Goal: Information Seeking & Learning: Learn about a topic

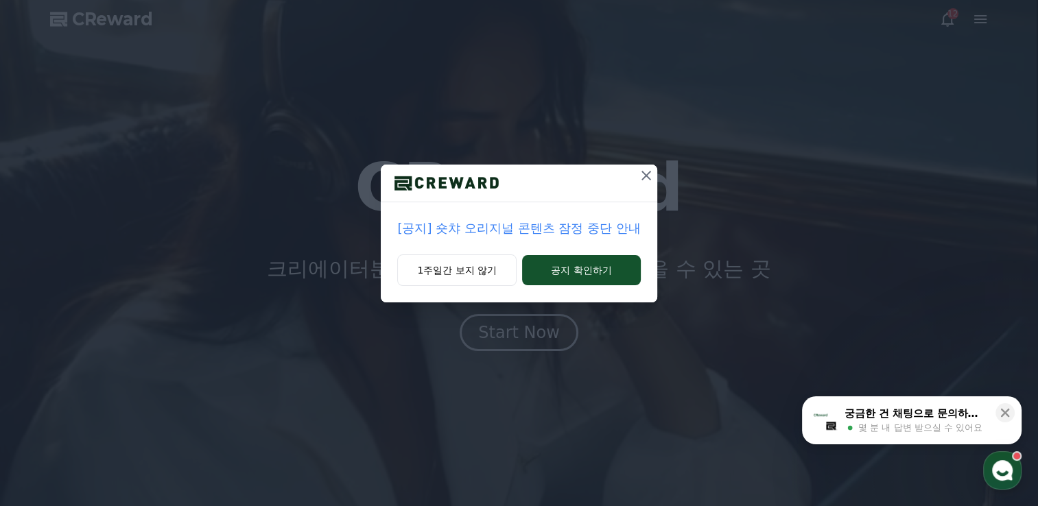
click at [497, 231] on p "[공지] 숏챠 오리지널 콘텐츠 잠정 중단 안내" at bounding box center [518, 228] width 243 height 19
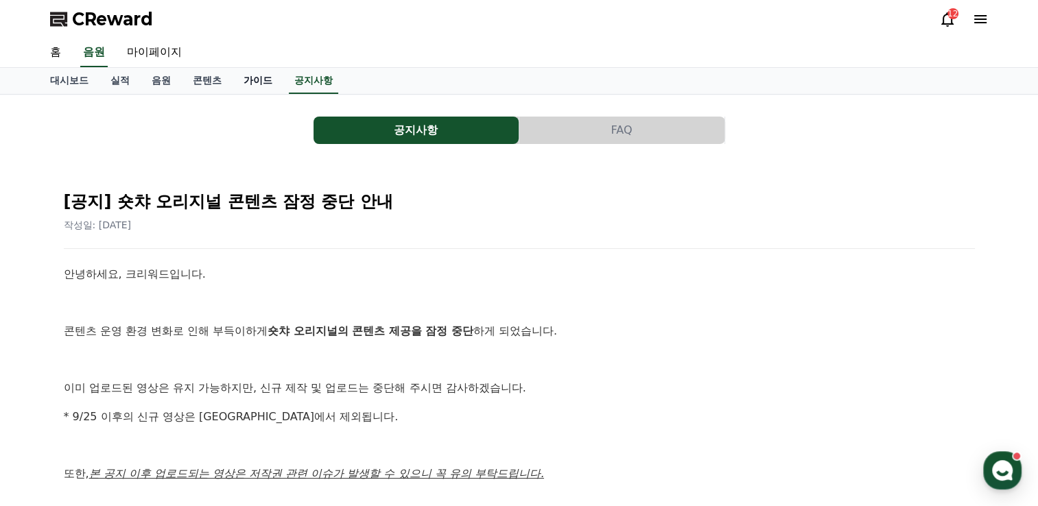
click at [252, 82] on link "가이드" at bounding box center [258, 81] width 51 height 26
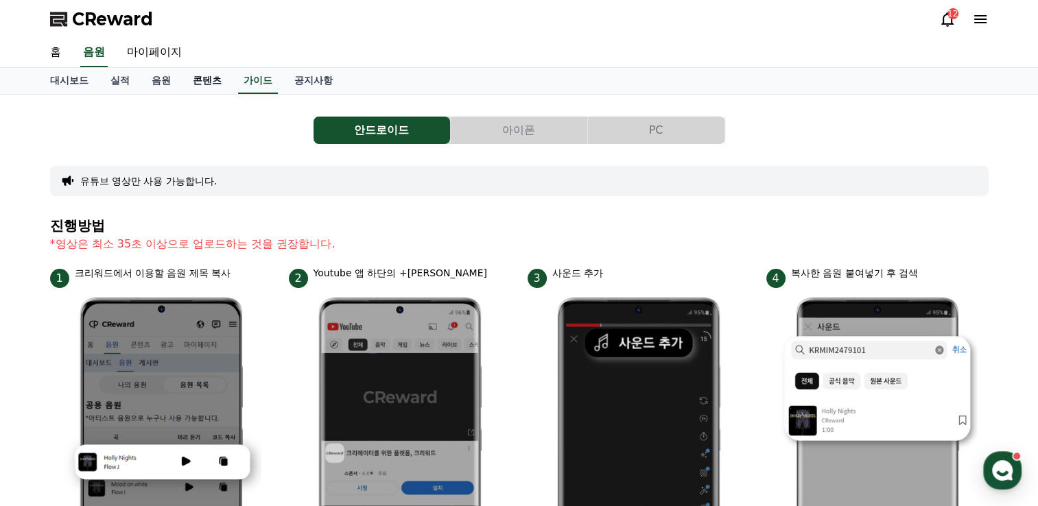
click at [197, 84] on link "콘텐츠" at bounding box center [207, 81] width 51 height 26
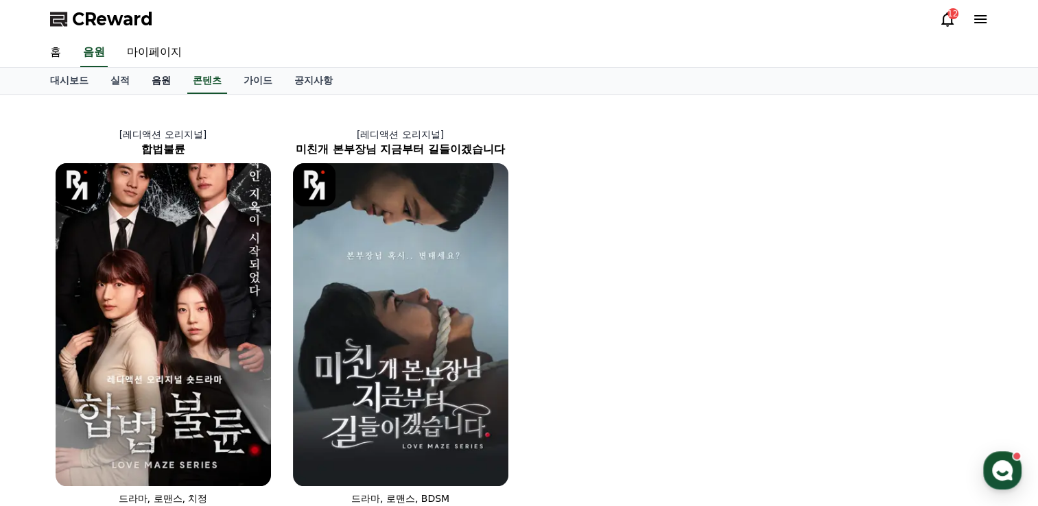
click at [171, 75] on link "음원" at bounding box center [161, 81] width 41 height 26
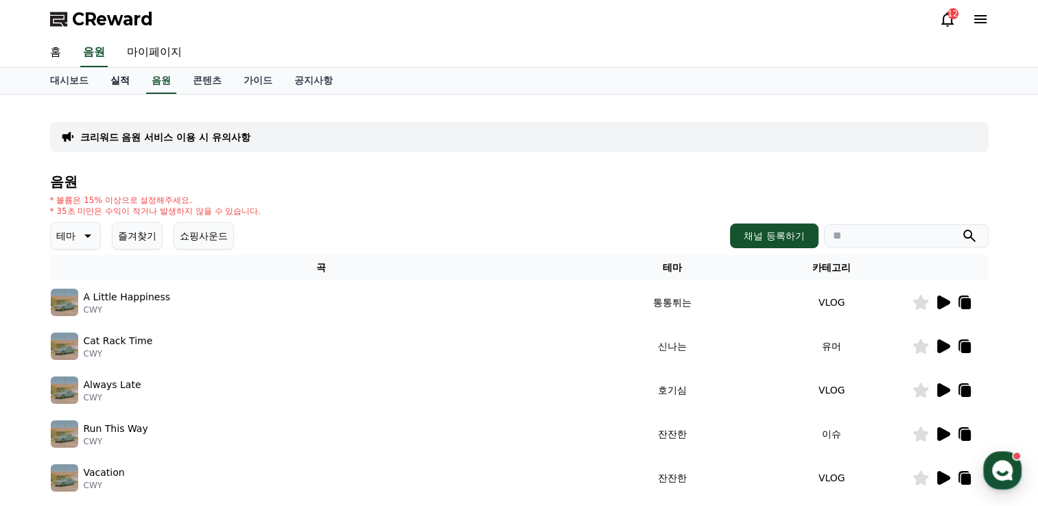
click at [104, 89] on link "실적" at bounding box center [119, 81] width 41 height 26
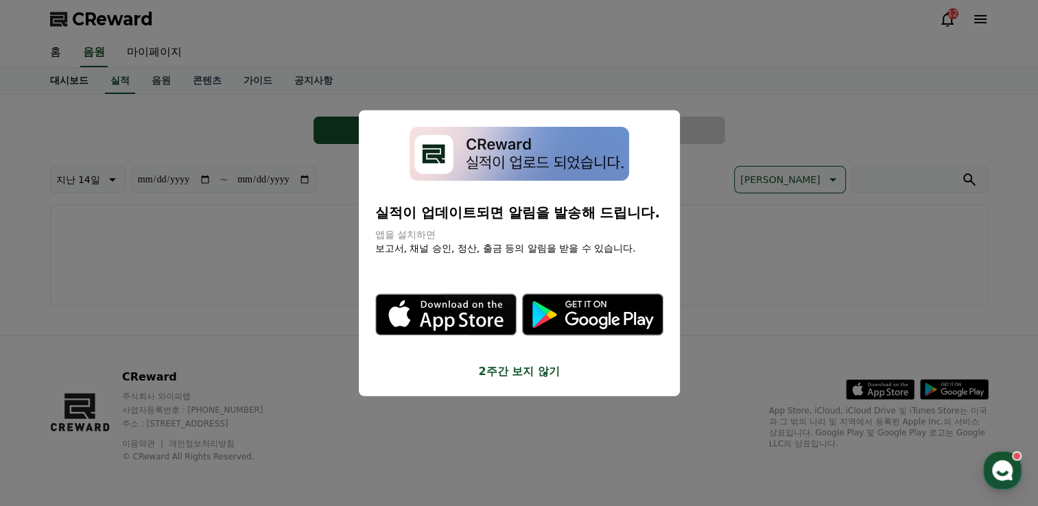
click at [82, 86] on button "close modal" at bounding box center [519, 253] width 1038 height 506
click at [62, 95] on div "**********" at bounding box center [519, 215] width 960 height 241
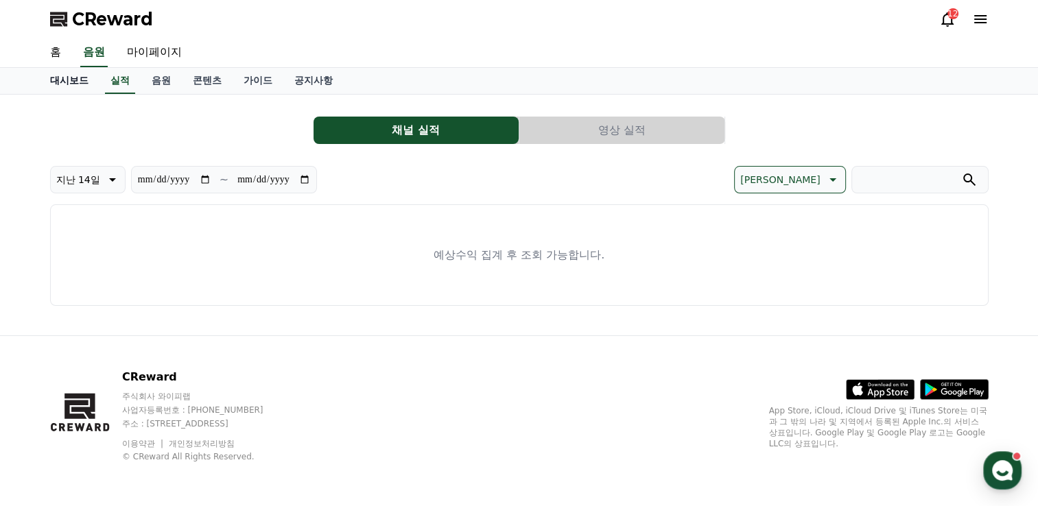
click at [64, 81] on link "대시보드" at bounding box center [69, 81] width 60 height 26
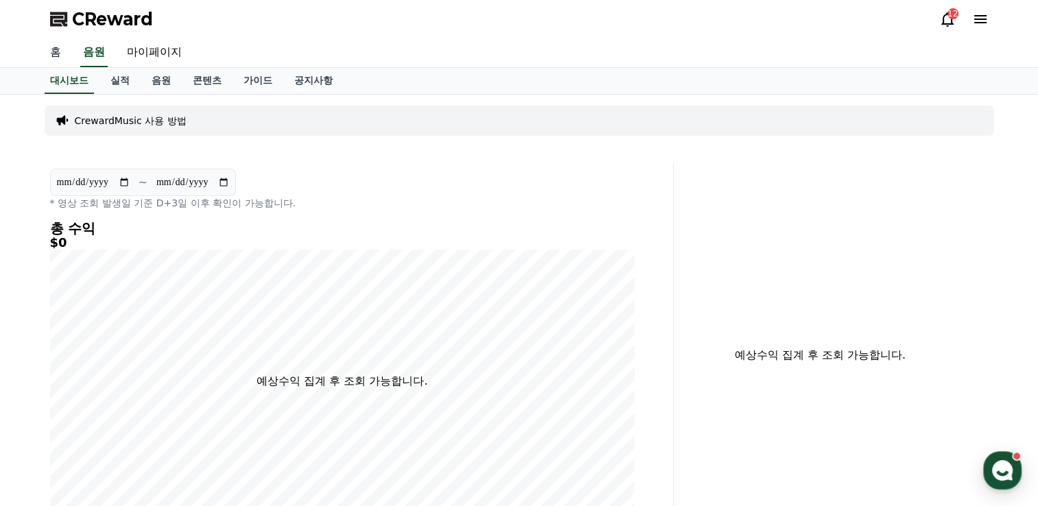
click at [54, 55] on link "홈" at bounding box center [55, 52] width 33 height 29
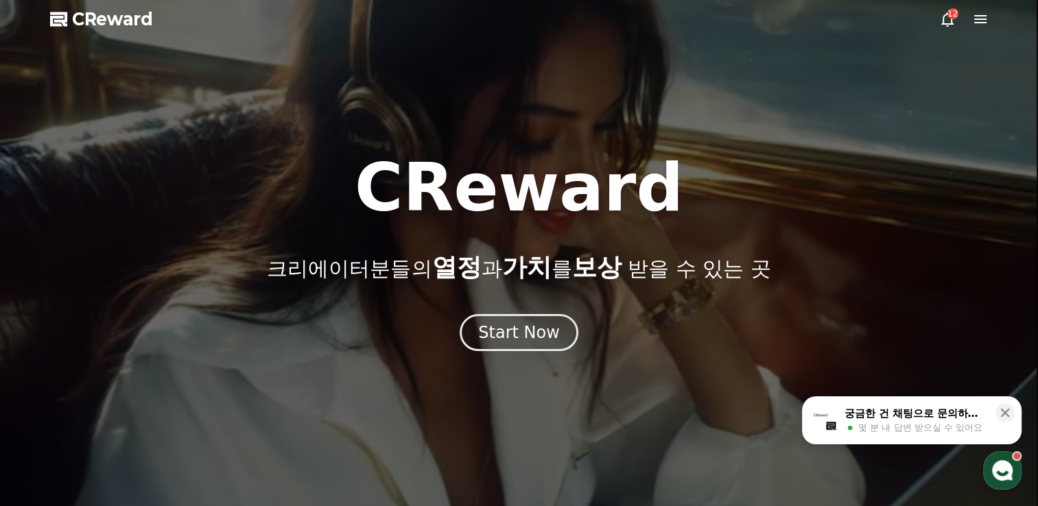
click at [972, 14] on icon at bounding box center [980, 19] width 16 height 16
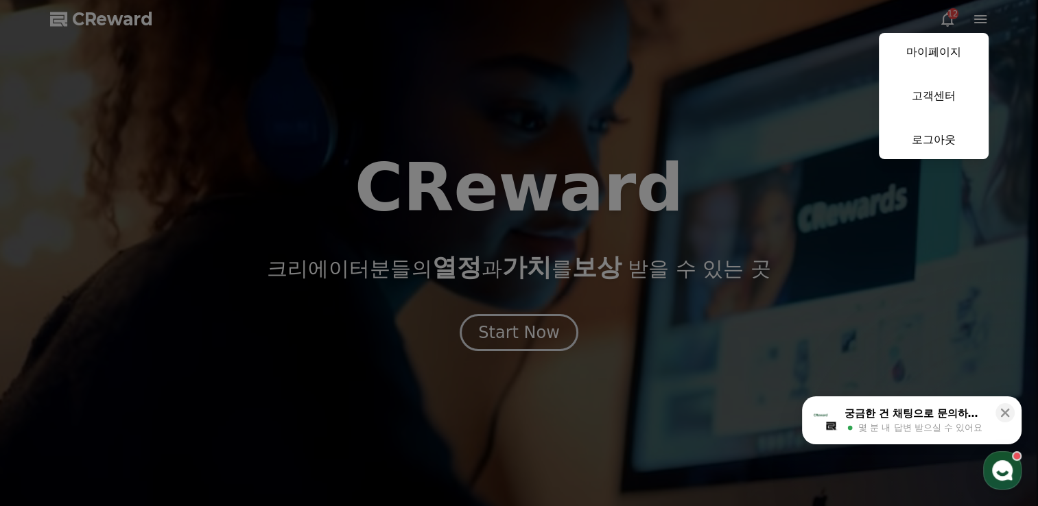
click at [946, 16] on button "close" at bounding box center [519, 253] width 1038 height 506
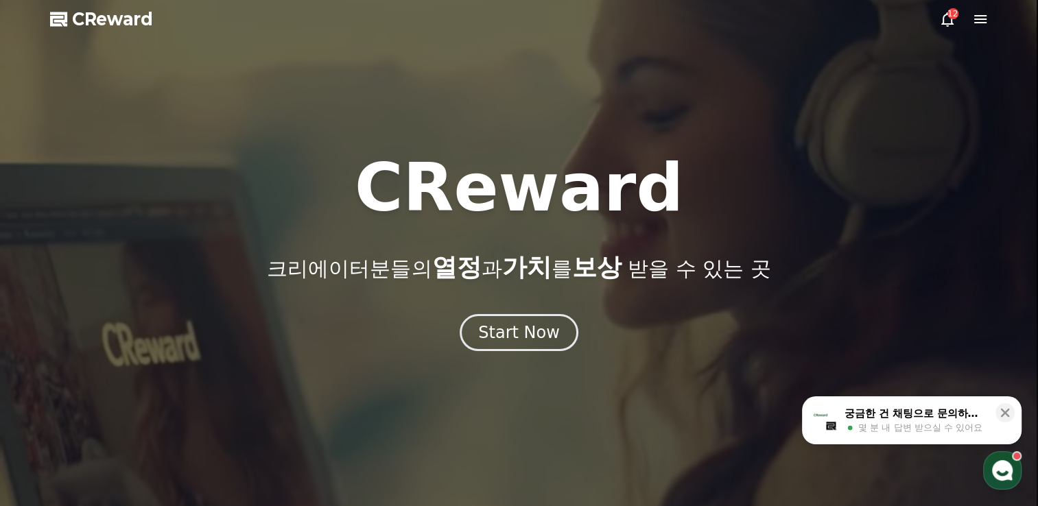
click at [946, 17] on icon at bounding box center [947, 19] width 16 height 16
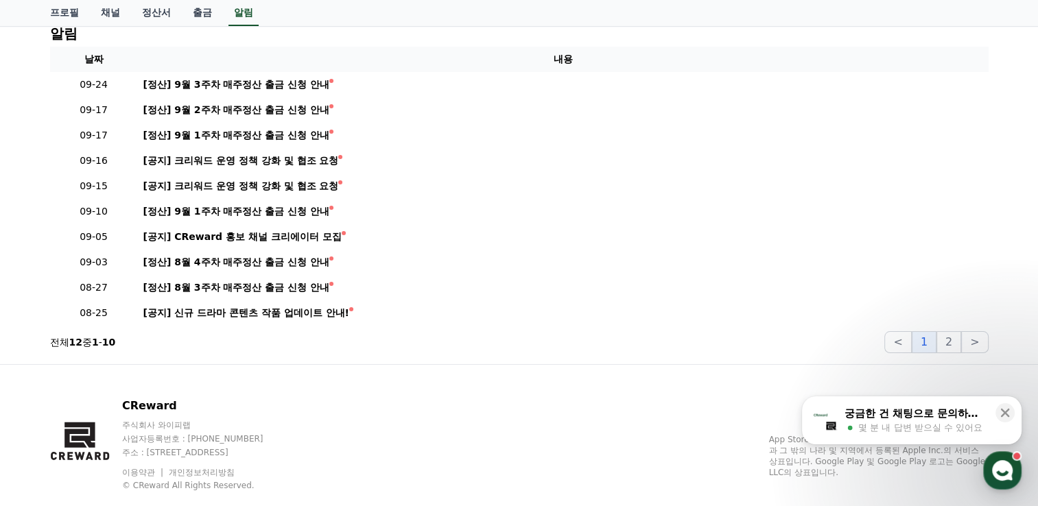
scroll to position [107, 0]
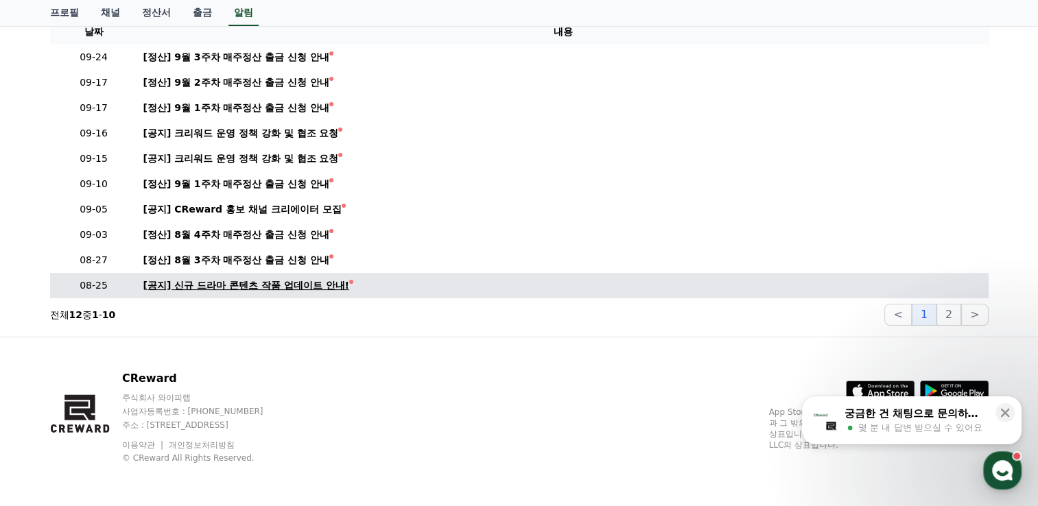
click at [213, 281] on div "[공지] 신규 드라마 콘텐츠 작품 업데이트 안내!" at bounding box center [246, 285] width 206 height 14
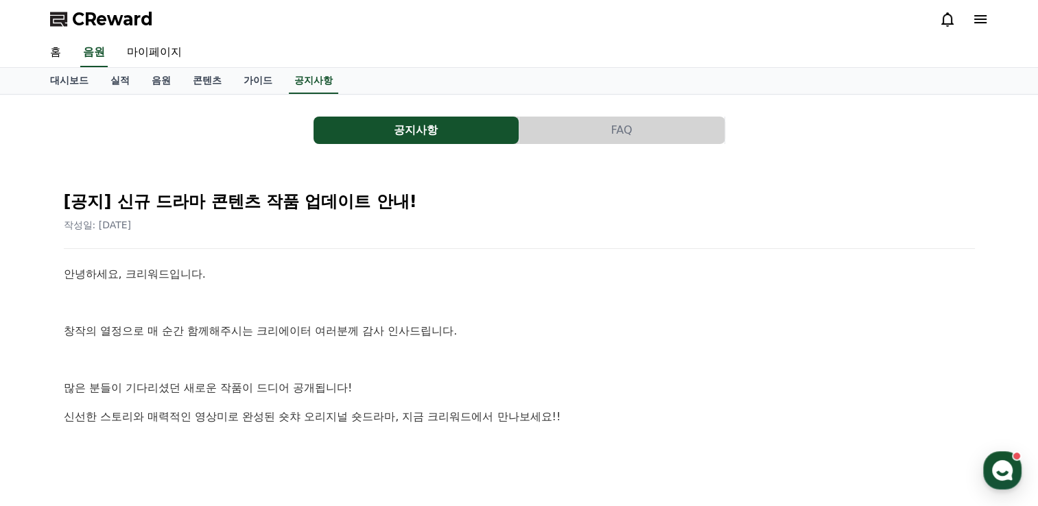
drag, startPoint x: 252, startPoint y: 257, endPoint x: 570, endPoint y: 184, distance: 326.4
click at [631, 215] on div "[공지] 신규 드라마 콘텐츠 작품 업데이트 안내! 작성일: 2025-08-25" at bounding box center [519, 206] width 911 height 52
click at [313, 74] on link "공지사항" at bounding box center [313, 81] width 49 height 26
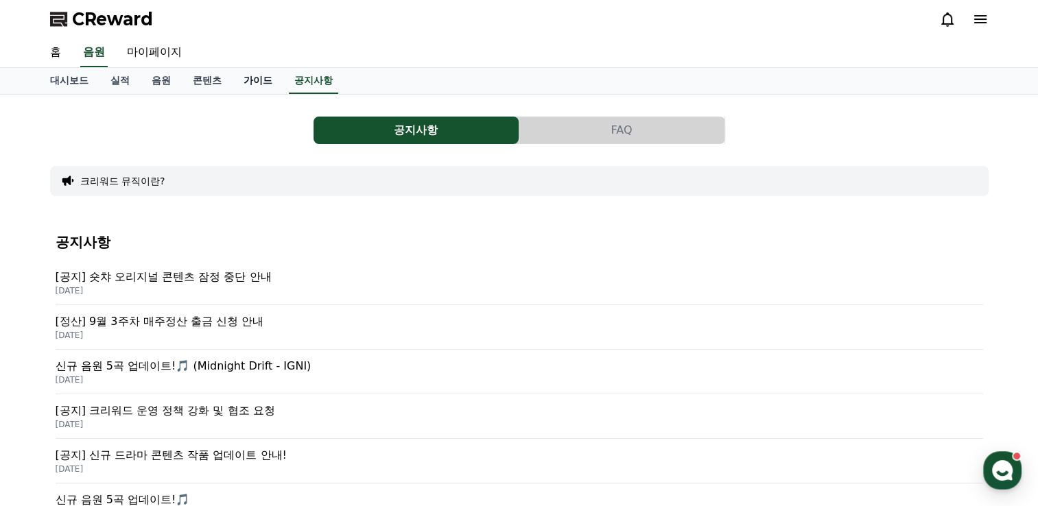
click at [249, 71] on link "가이드" at bounding box center [258, 81] width 51 height 26
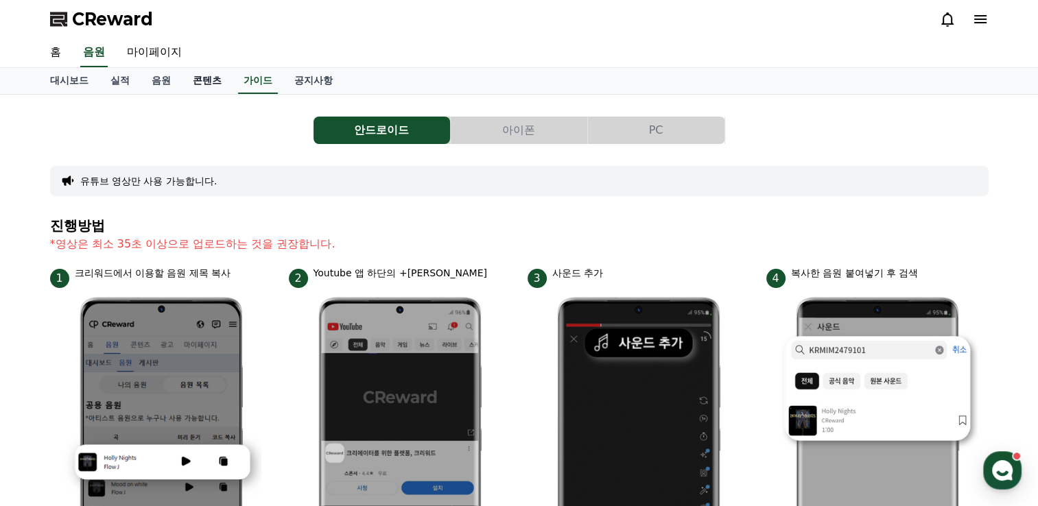
click at [207, 75] on link "콘텐츠" at bounding box center [207, 81] width 51 height 26
click at [155, 80] on link "음원" at bounding box center [161, 81] width 41 height 26
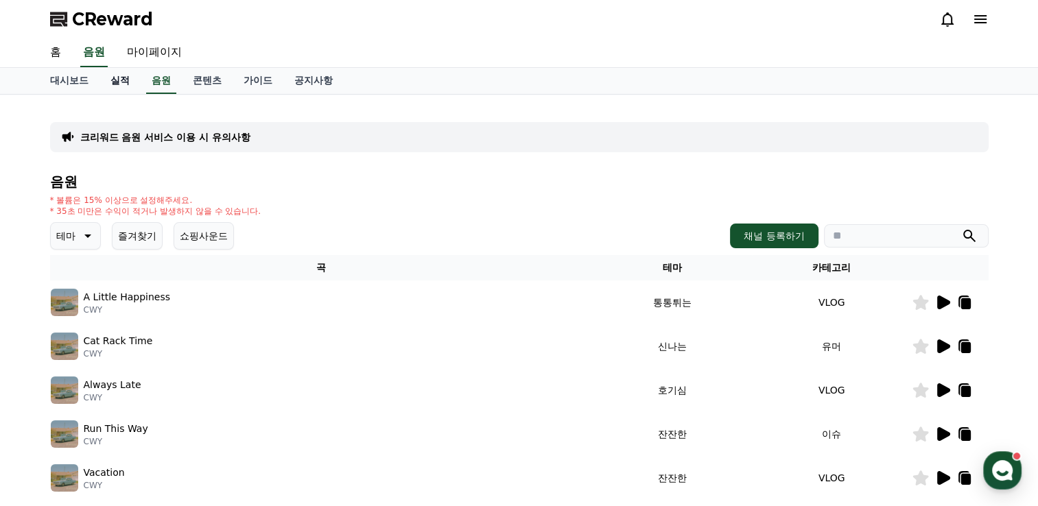
click at [139, 88] on link "실적" at bounding box center [119, 81] width 41 height 26
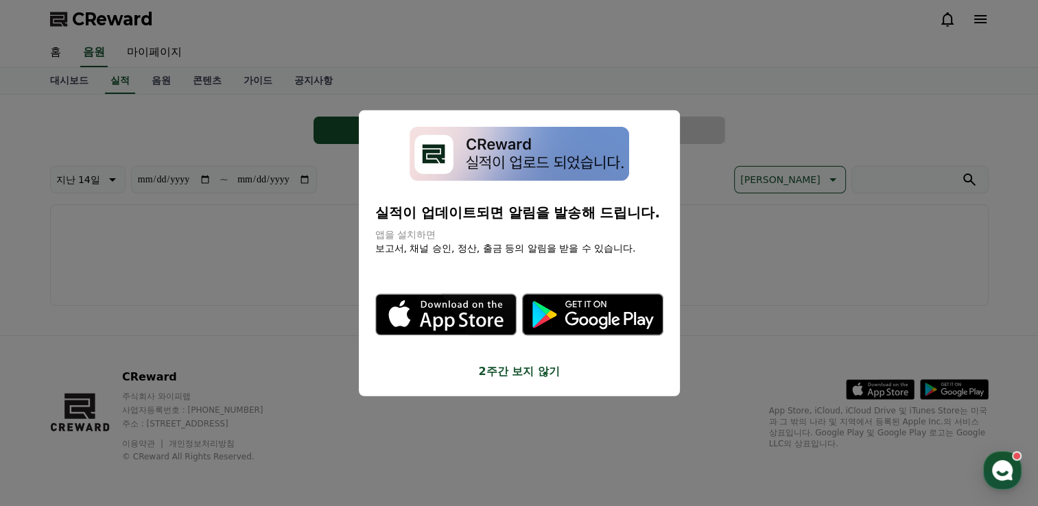
click at [506, 372] on button "2주간 보지 않기" at bounding box center [519, 371] width 288 height 16
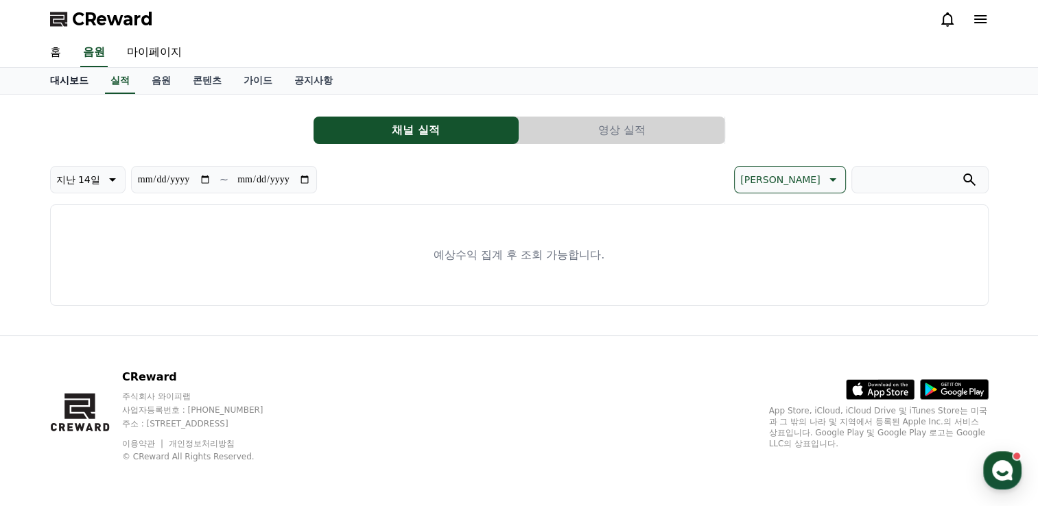
click at [59, 81] on link "대시보드" at bounding box center [69, 81] width 60 height 26
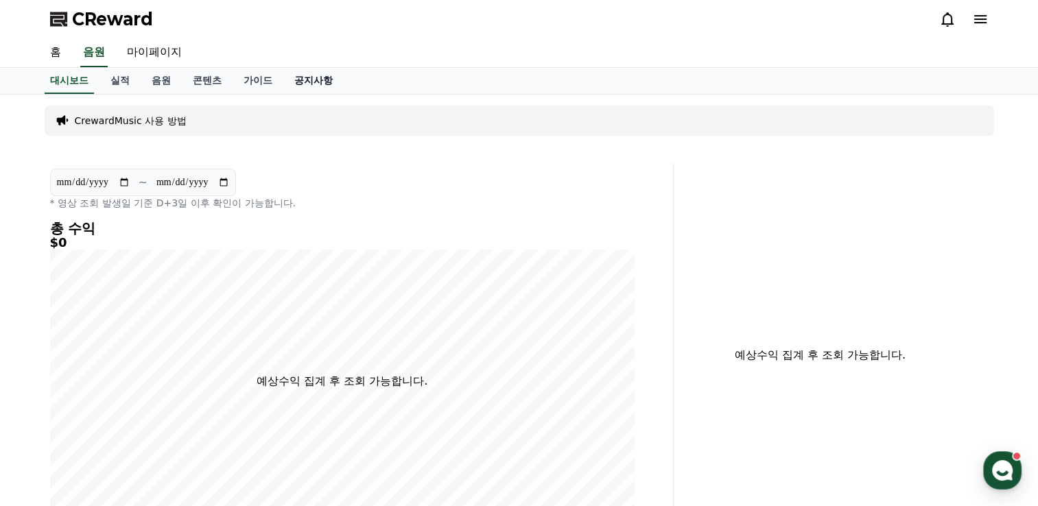
click at [305, 89] on link "공지사항" at bounding box center [313, 81] width 60 height 26
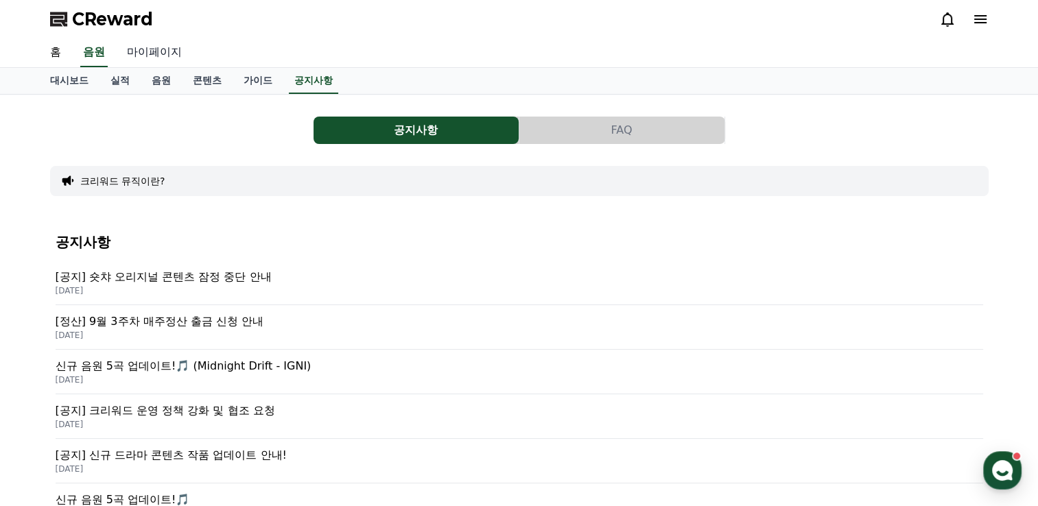
click at [145, 52] on link "마이페이지" at bounding box center [154, 52] width 77 height 29
select select "**********"
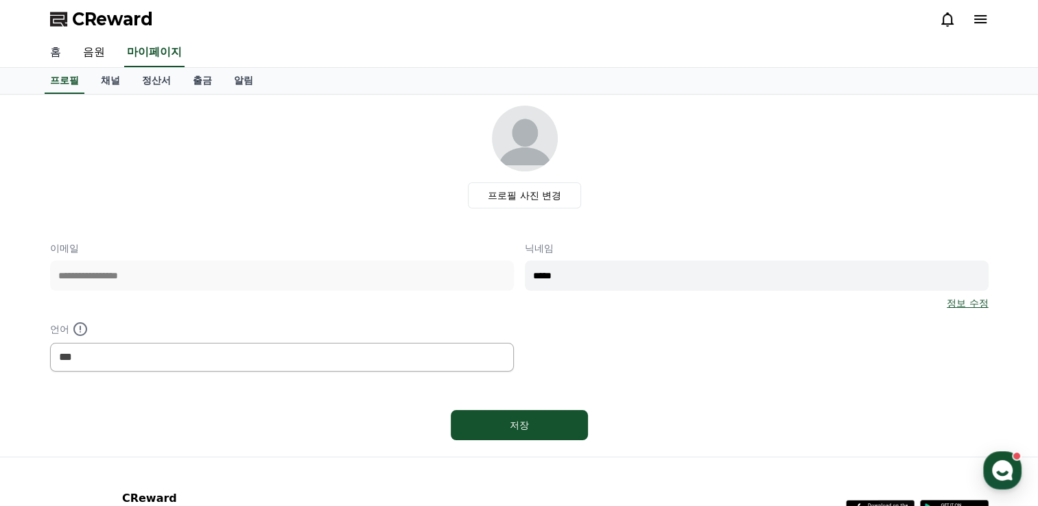
click at [58, 53] on link "홈" at bounding box center [55, 52] width 33 height 29
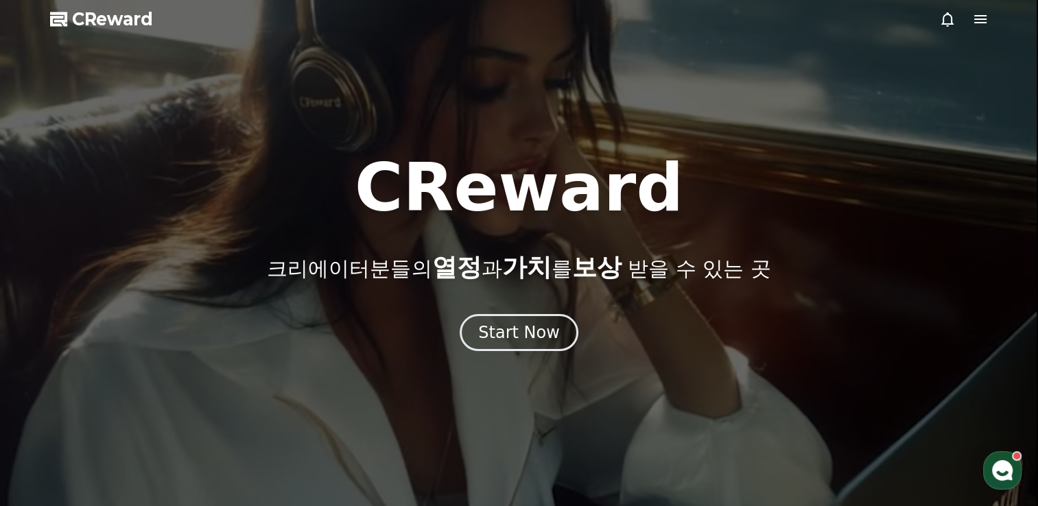
click at [980, 16] on icon at bounding box center [980, 19] width 12 height 8
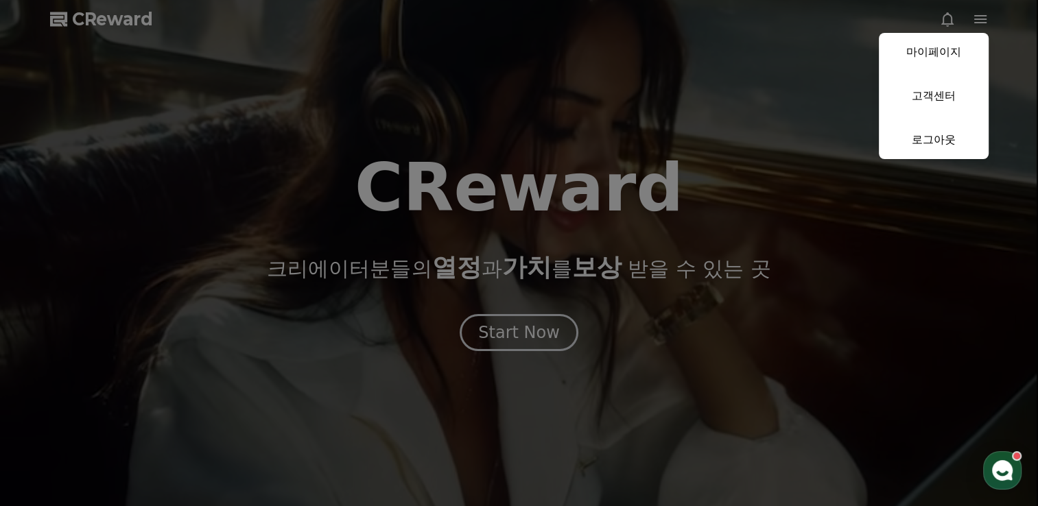
click at [946, 62] on link "마이페이지" at bounding box center [934, 52] width 110 height 38
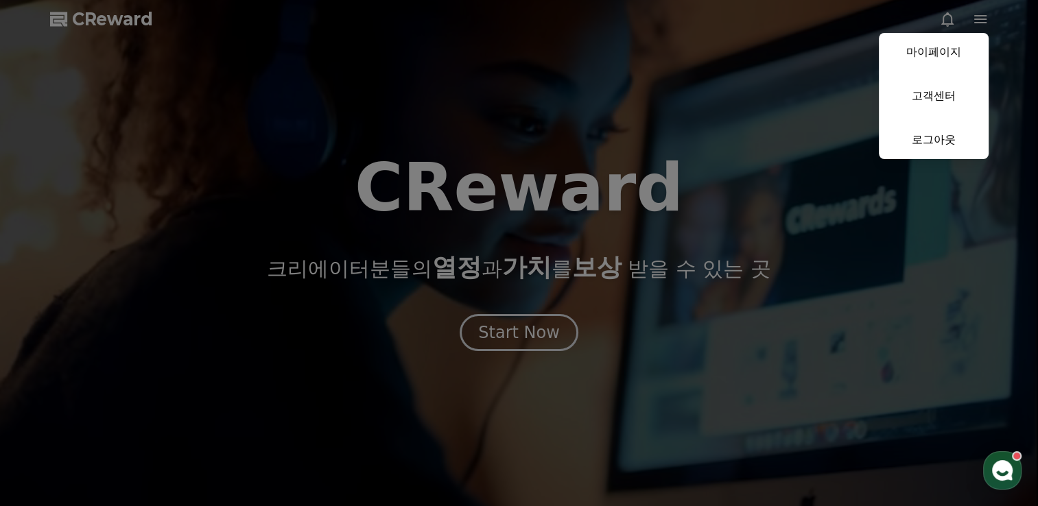
select select "**********"
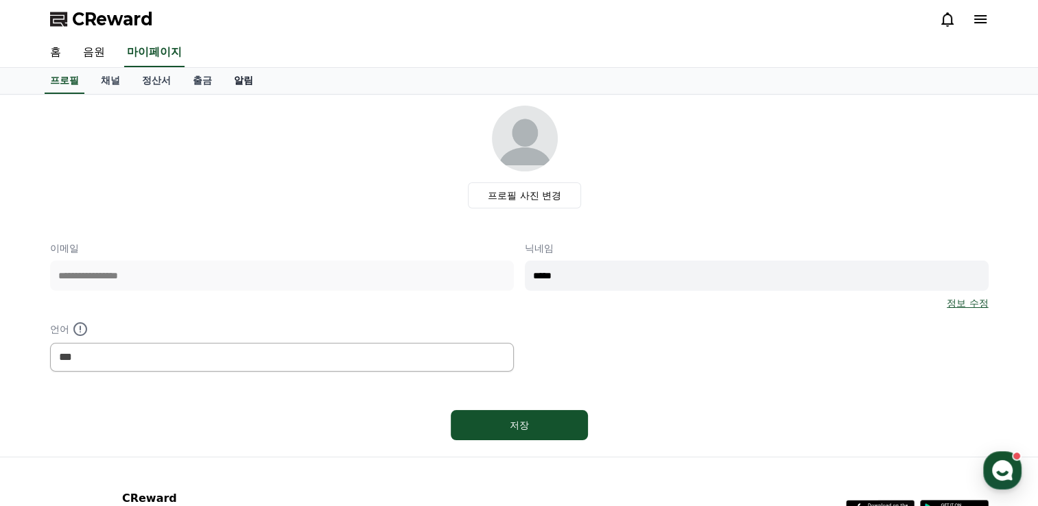
click at [242, 86] on link "알림" at bounding box center [243, 81] width 41 height 26
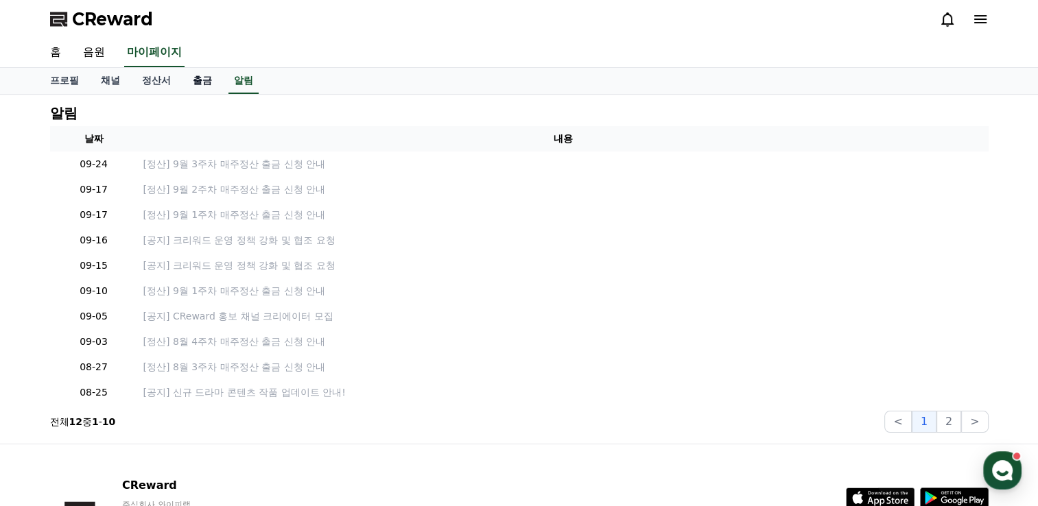
click at [198, 86] on link "출금" at bounding box center [202, 81] width 41 height 26
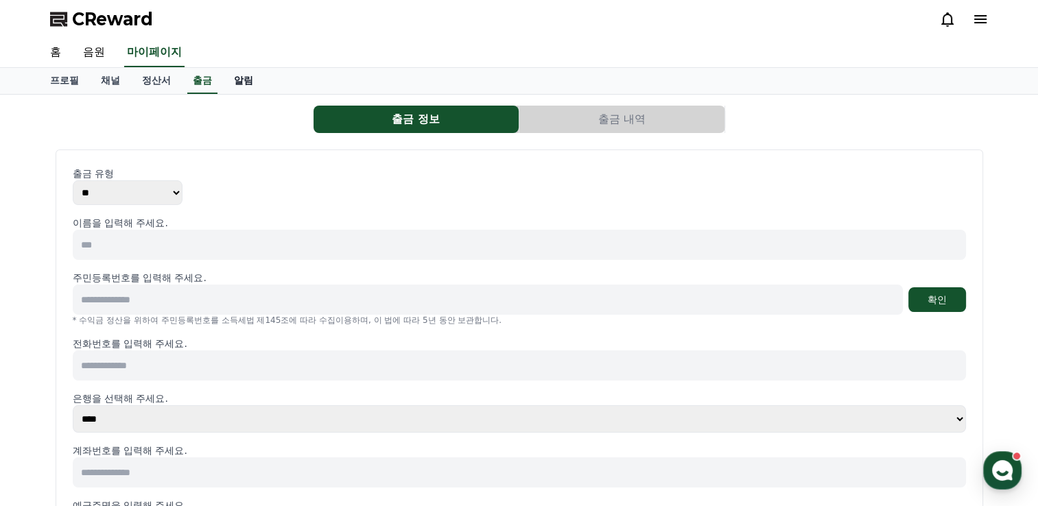
click at [248, 81] on link "알림" at bounding box center [243, 81] width 41 height 26
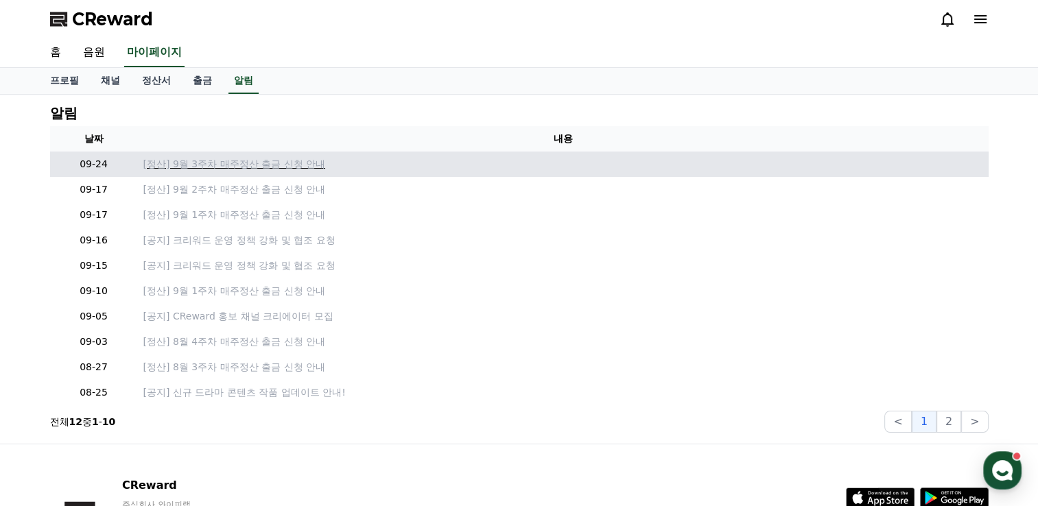
click at [240, 164] on p "[정산] 9월 3주차 매주정산 출금 신청 안내" at bounding box center [562, 164] width 839 height 14
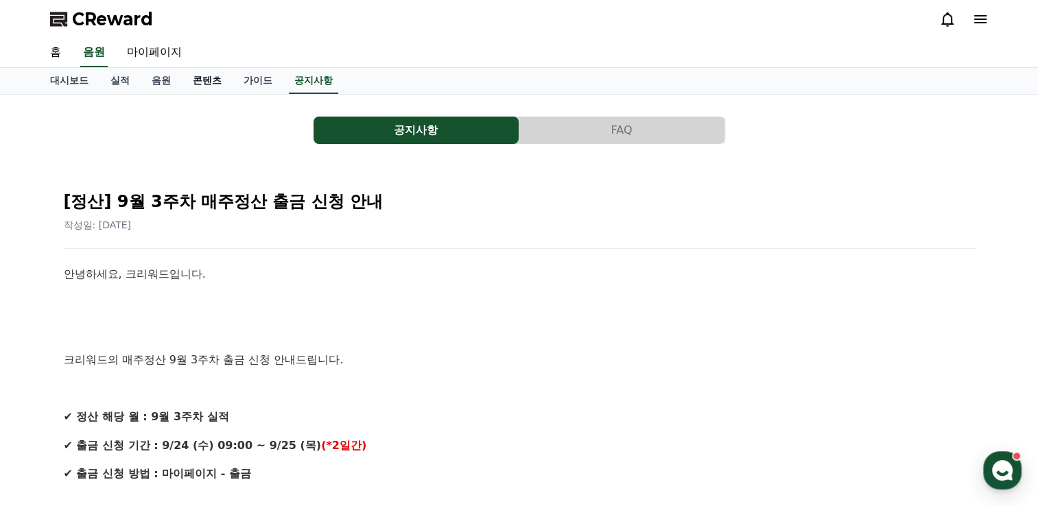
click at [212, 75] on link "콘텐츠" at bounding box center [207, 81] width 51 height 26
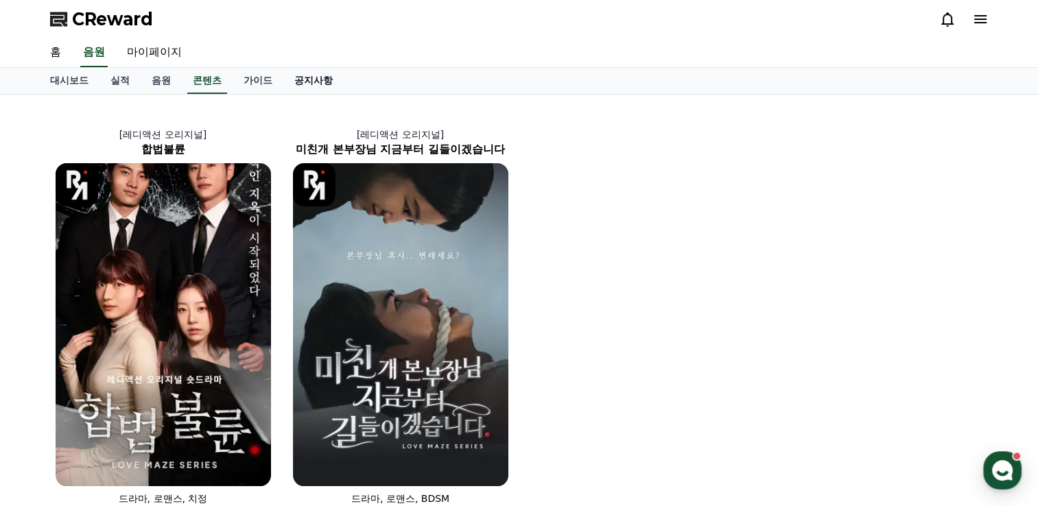
click at [302, 75] on link "공지사항" at bounding box center [313, 81] width 60 height 26
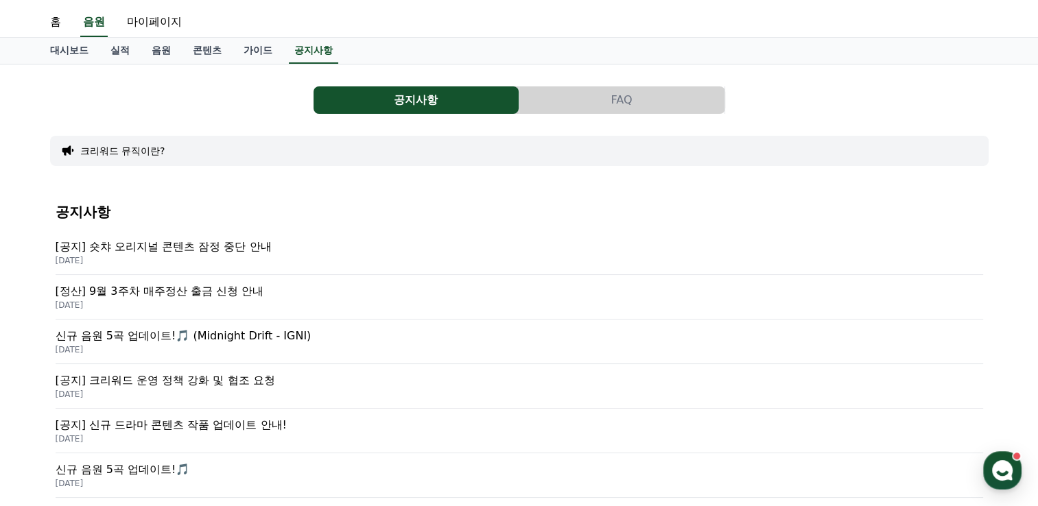
scroll to position [69, 0]
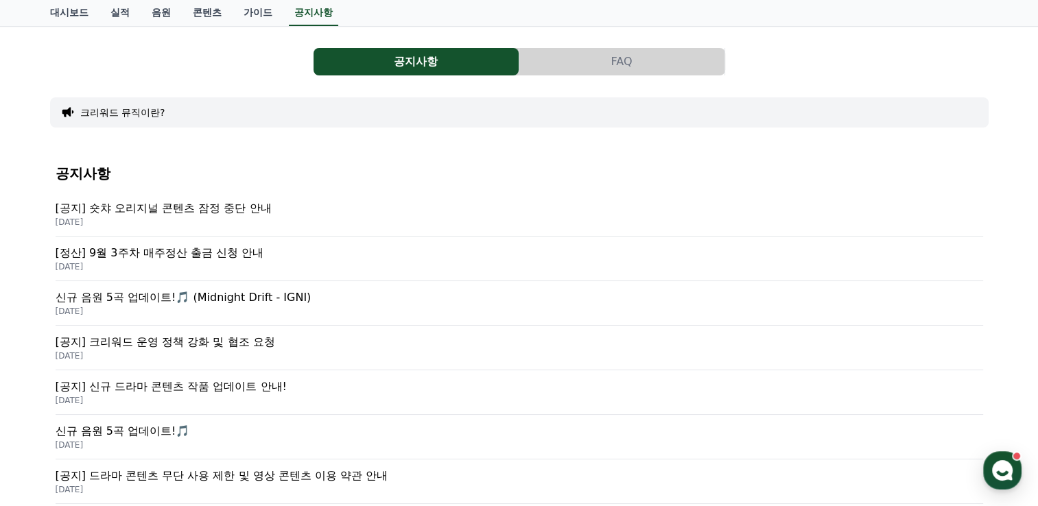
click at [173, 350] on p "2025-09-15" at bounding box center [519, 355] width 927 height 11
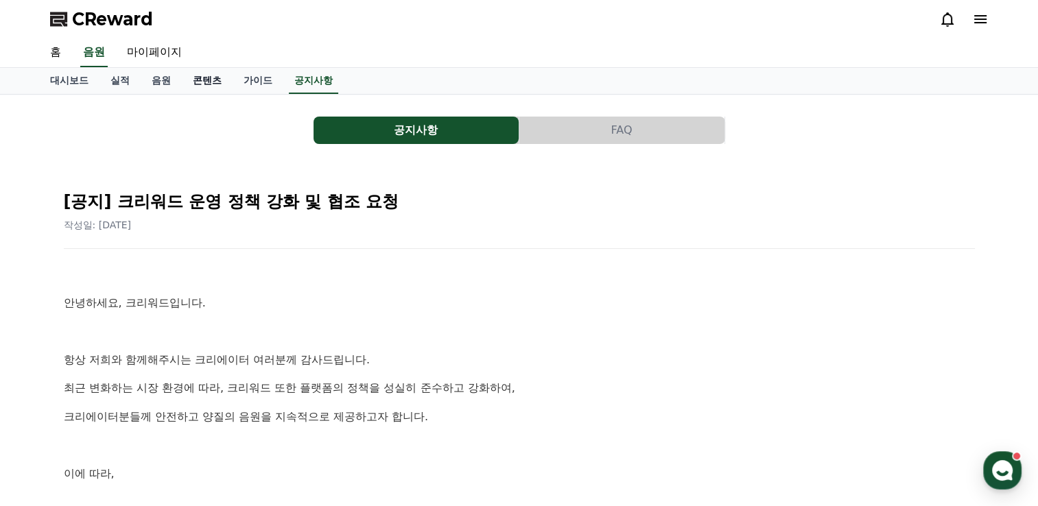
click at [214, 84] on link "콘텐츠" at bounding box center [207, 81] width 51 height 26
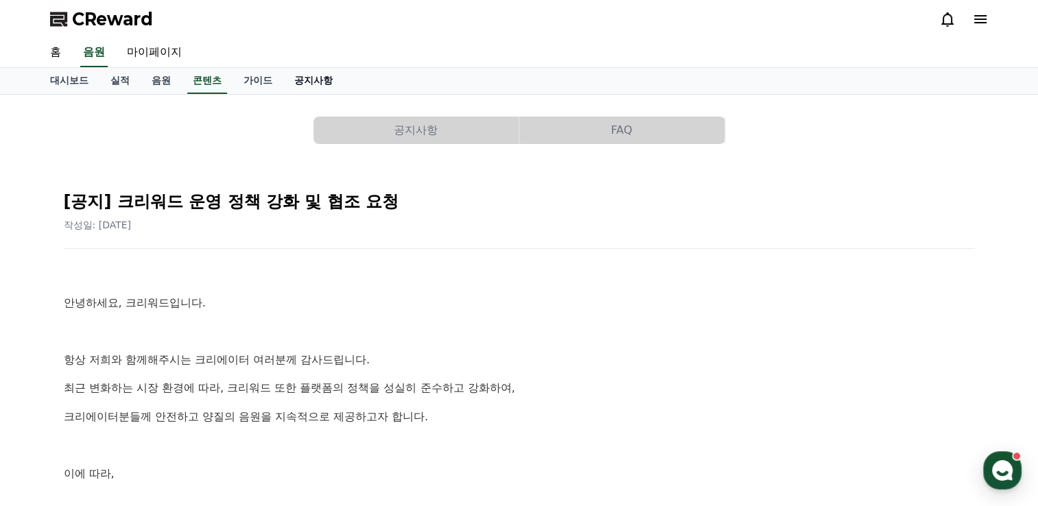
click at [326, 81] on link "공지사항" at bounding box center [313, 81] width 60 height 26
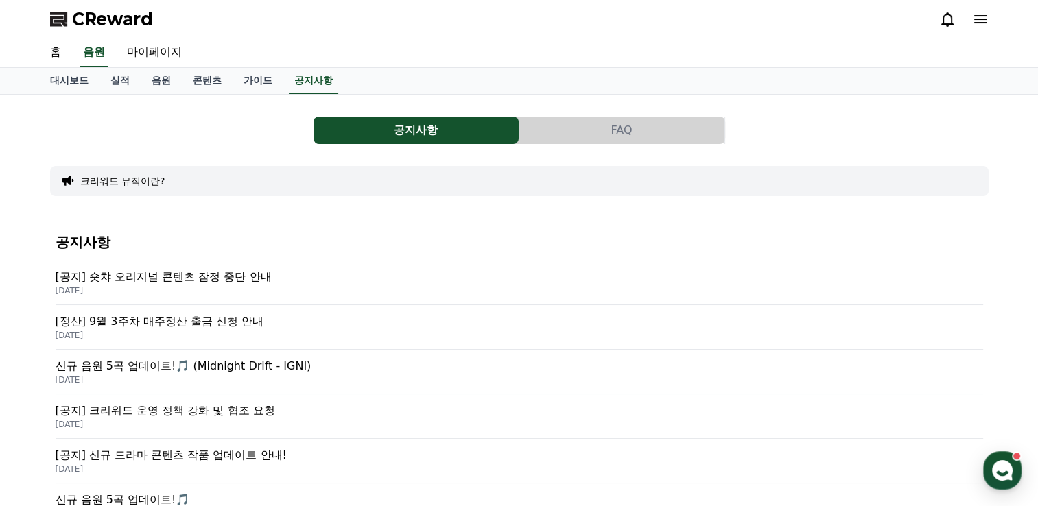
click at [199, 459] on p "[공지] 신규 드라마 콘텐츠 작품 업데이트 안내!" at bounding box center [519, 455] width 927 height 16
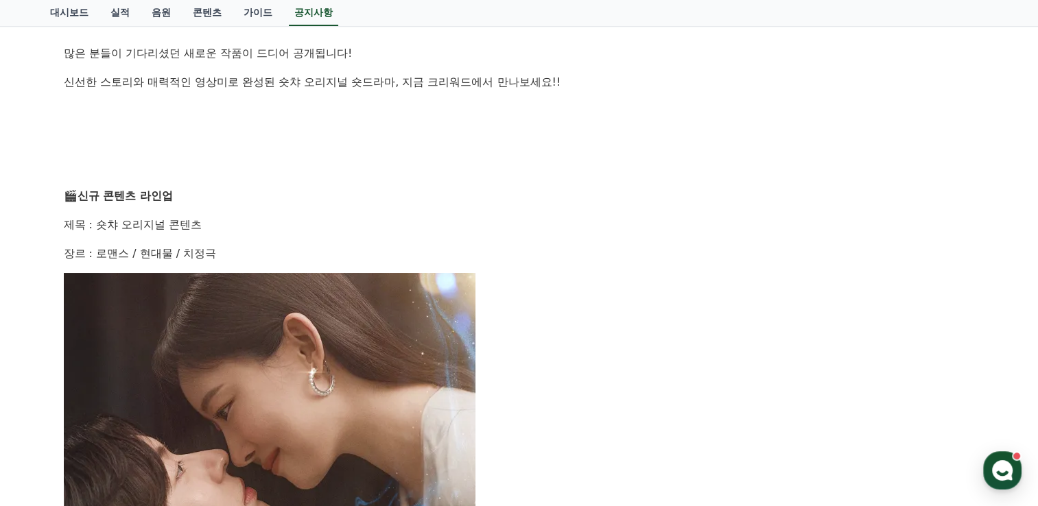
scroll to position [343, 0]
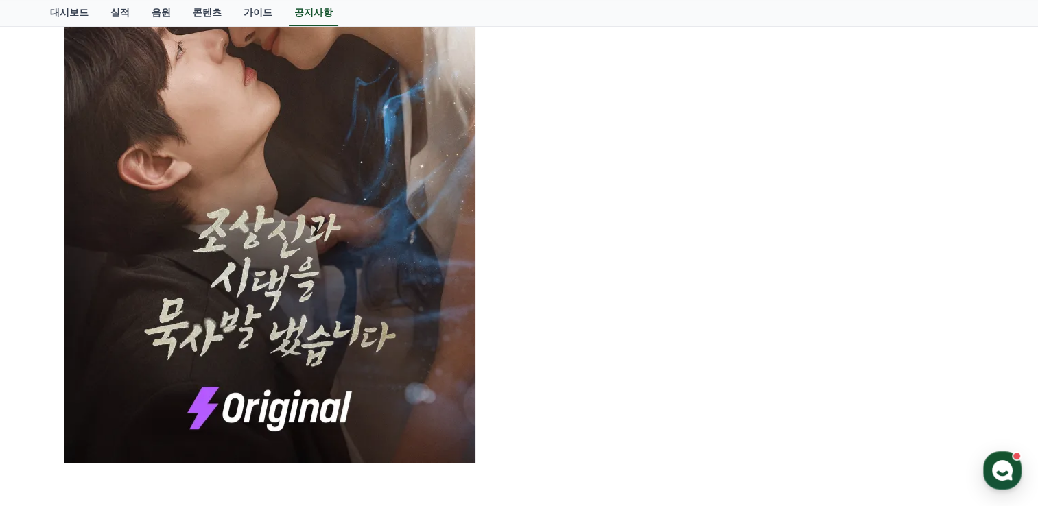
click at [231, 363] on img at bounding box center [270, 158] width 412 height 610
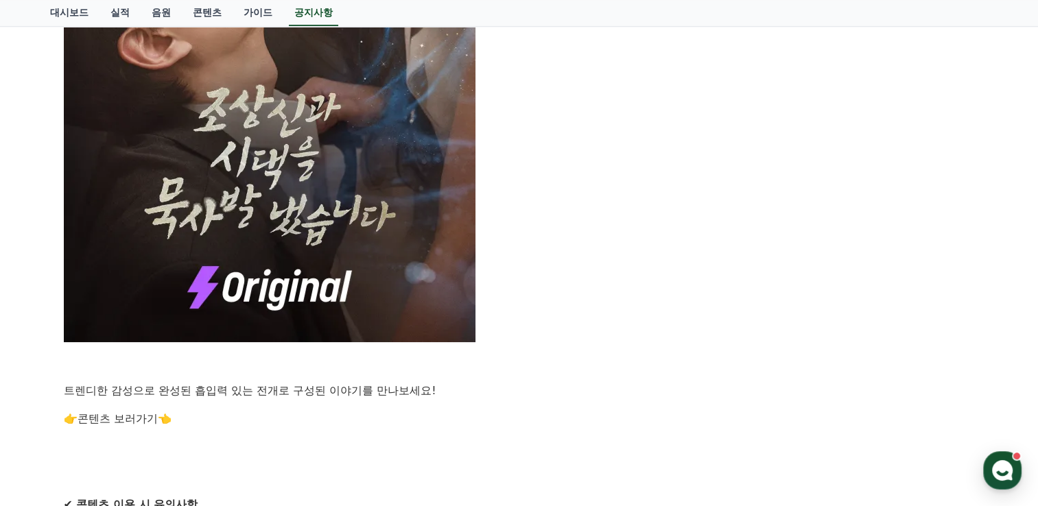
scroll to position [872, 0]
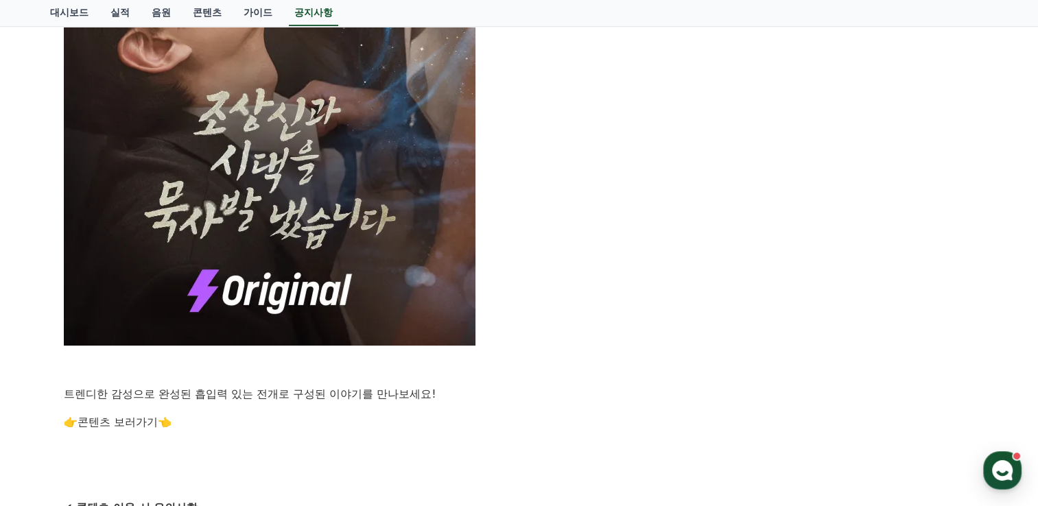
click at [193, 285] on img at bounding box center [270, 41] width 412 height 610
click at [122, 427] on div "안녕하세요, 크리워드입니다. 창작의 열정으로 매 순간 함께해주시는 크리에이터 여러분께 감사 인사드립니다. 많은 분들이 기다리셨던 새로운 작품이…" at bounding box center [519, 141] width 911 height 1494
click at [123, 424] on link "콘텐츠 보러가기" at bounding box center [118, 422] width 80 height 13
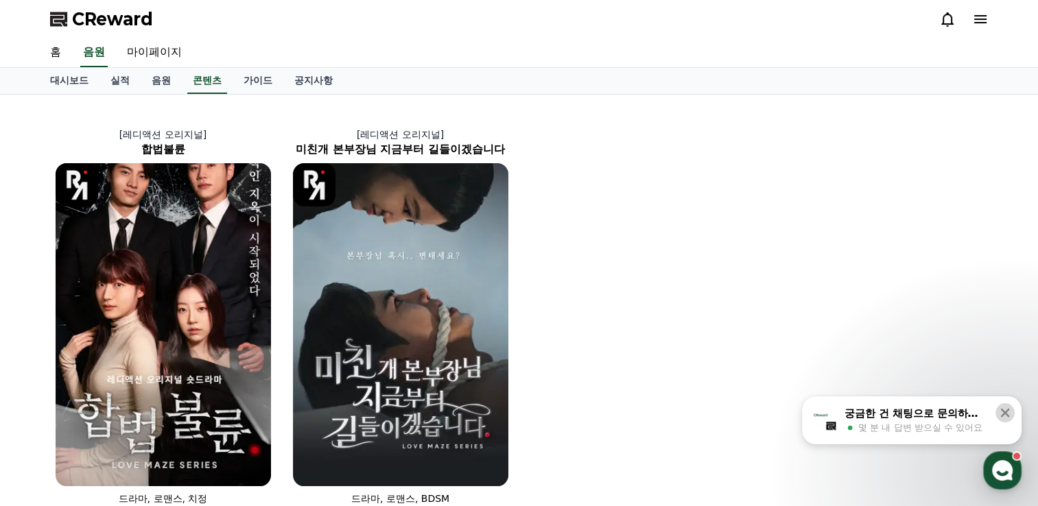
click at [1005, 413] on icon at bounding box center [1005, 413] width 9 height 9
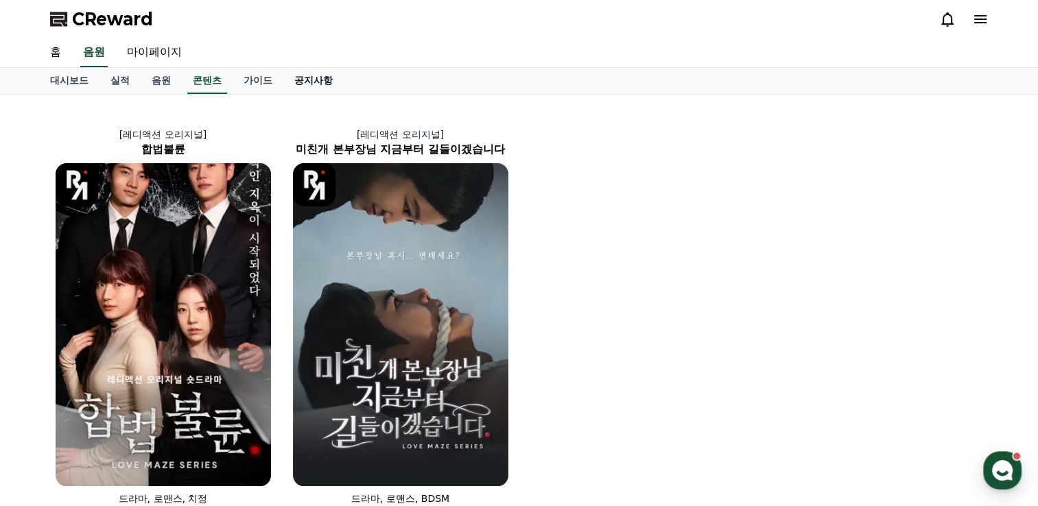
click at [309, 73] on link "공지사항" at bounding box center [313, 81] width 60 height 26
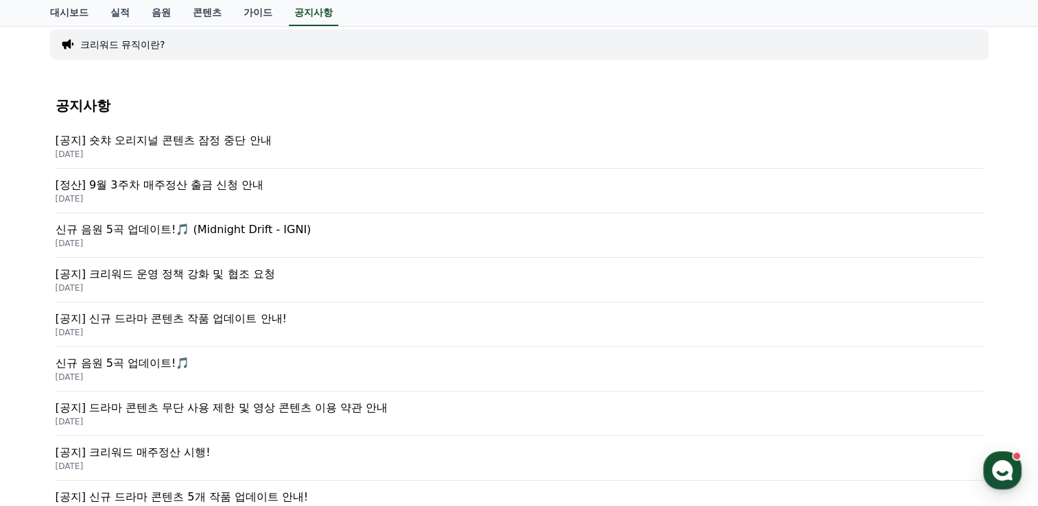
scroll to position [206, 0]
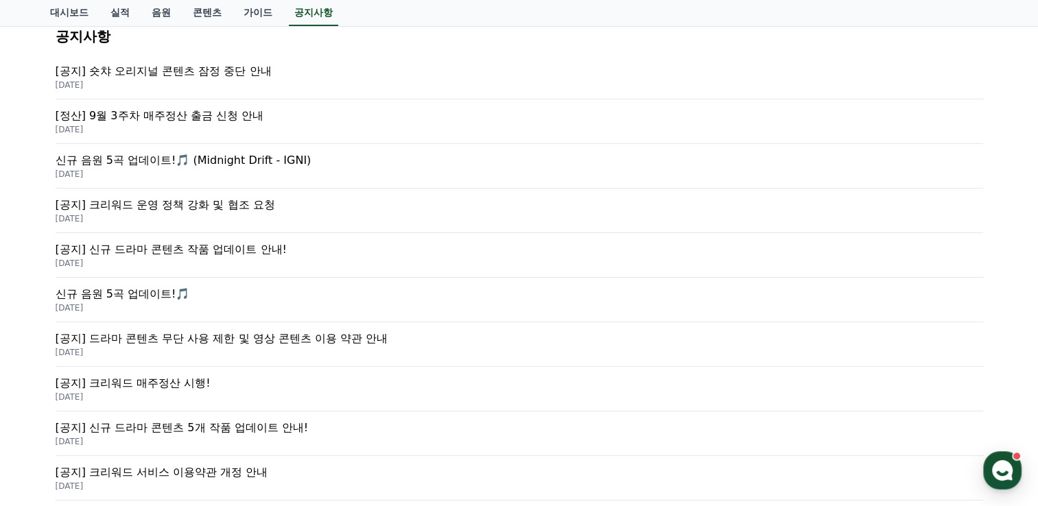
click at [157, 254] on p "[공지] 신규 드라마 콘텐츠 작품 업데이트 안내!" at bounding box center [519, 249] width 927 height 16
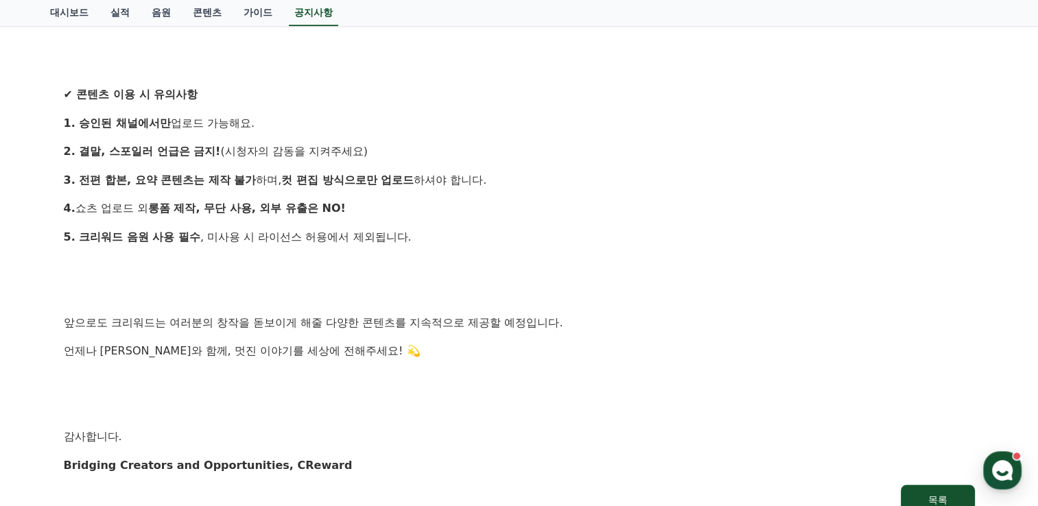
scroll to position [1372, 0]
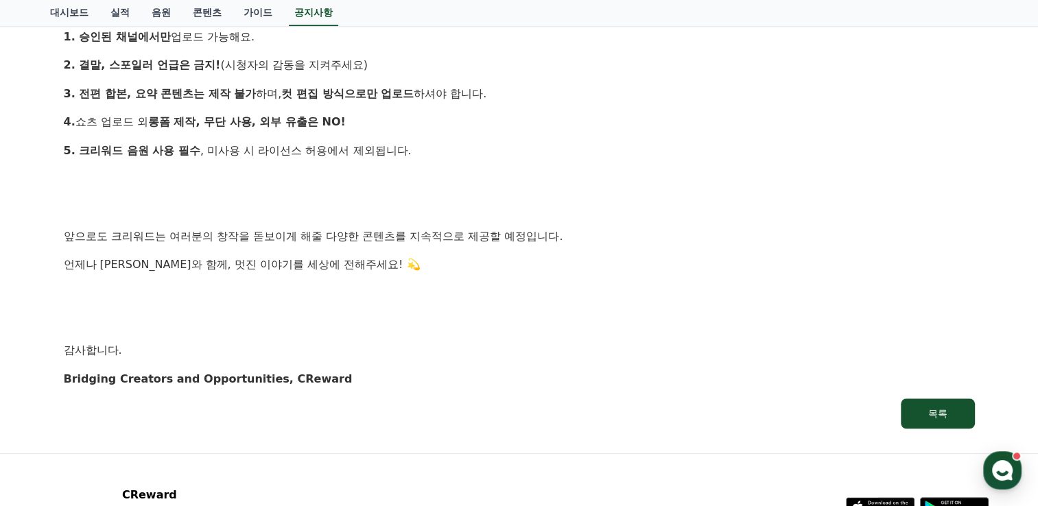
click at [152, 385] on strong "Bridging Creators and Opportunities, CReward" at bounding box center [208, 378] width 289 height 13
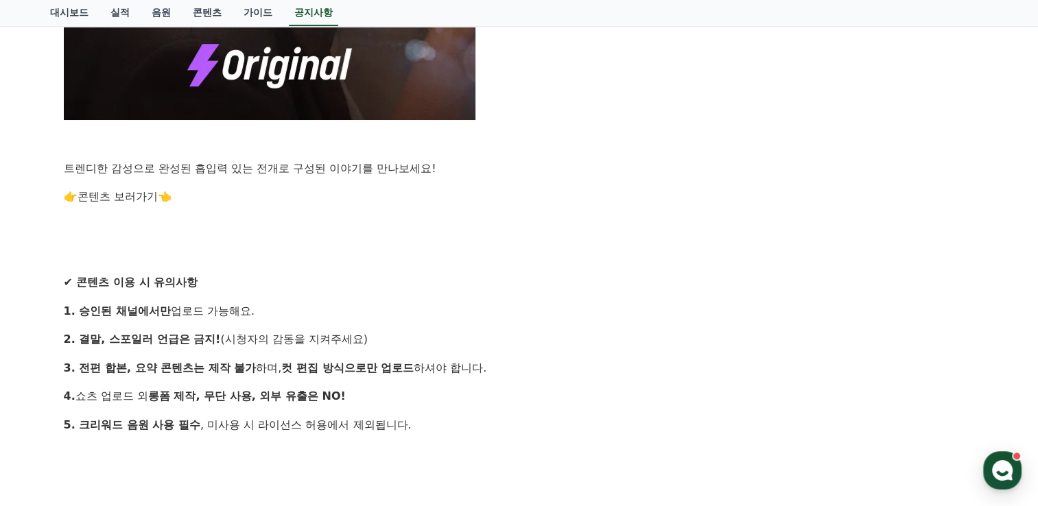
click at [115, 198] on link "콘텐츠 보러가기" at bounding box center [118, 196] width 80 height 13
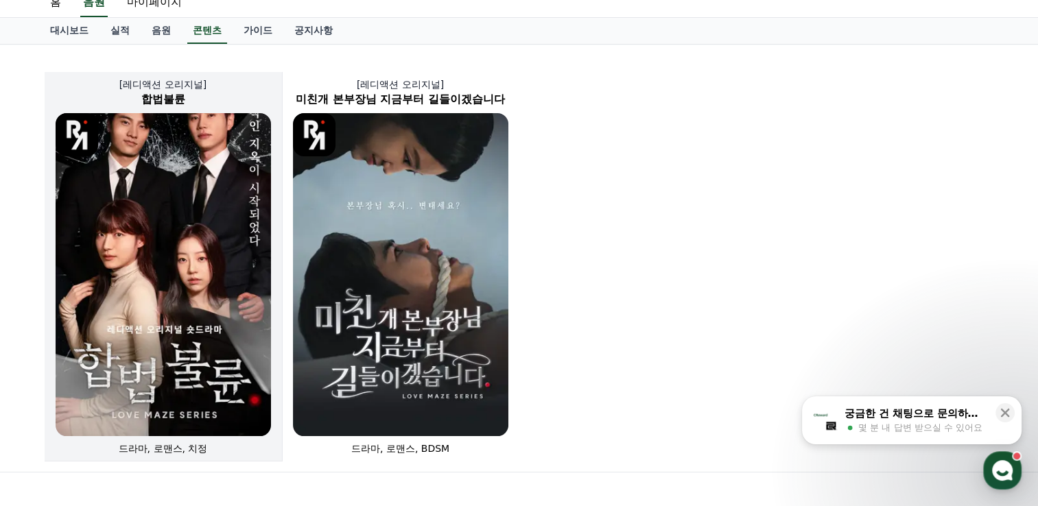
scroll to position [48, 0]
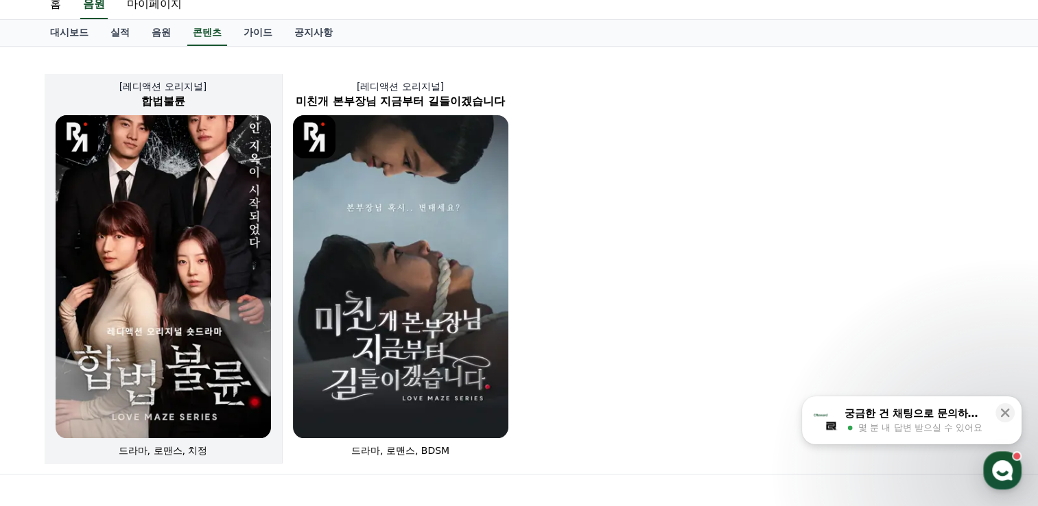
click at [176, 306] on img at bounding box center [163, 276] width 215 height 323
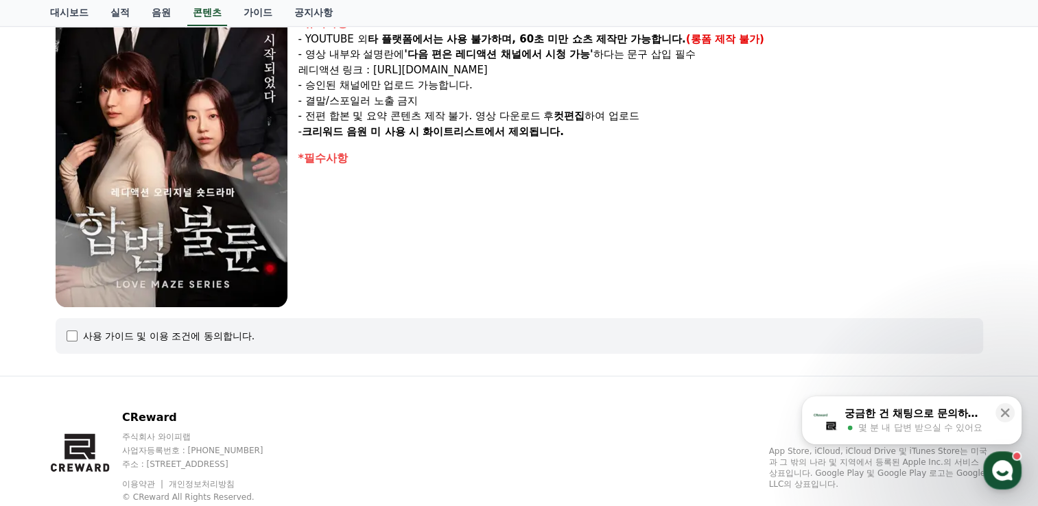
scroll to position [84, 0]
